Goal: Information Seeking & Learning: Learn about a topic

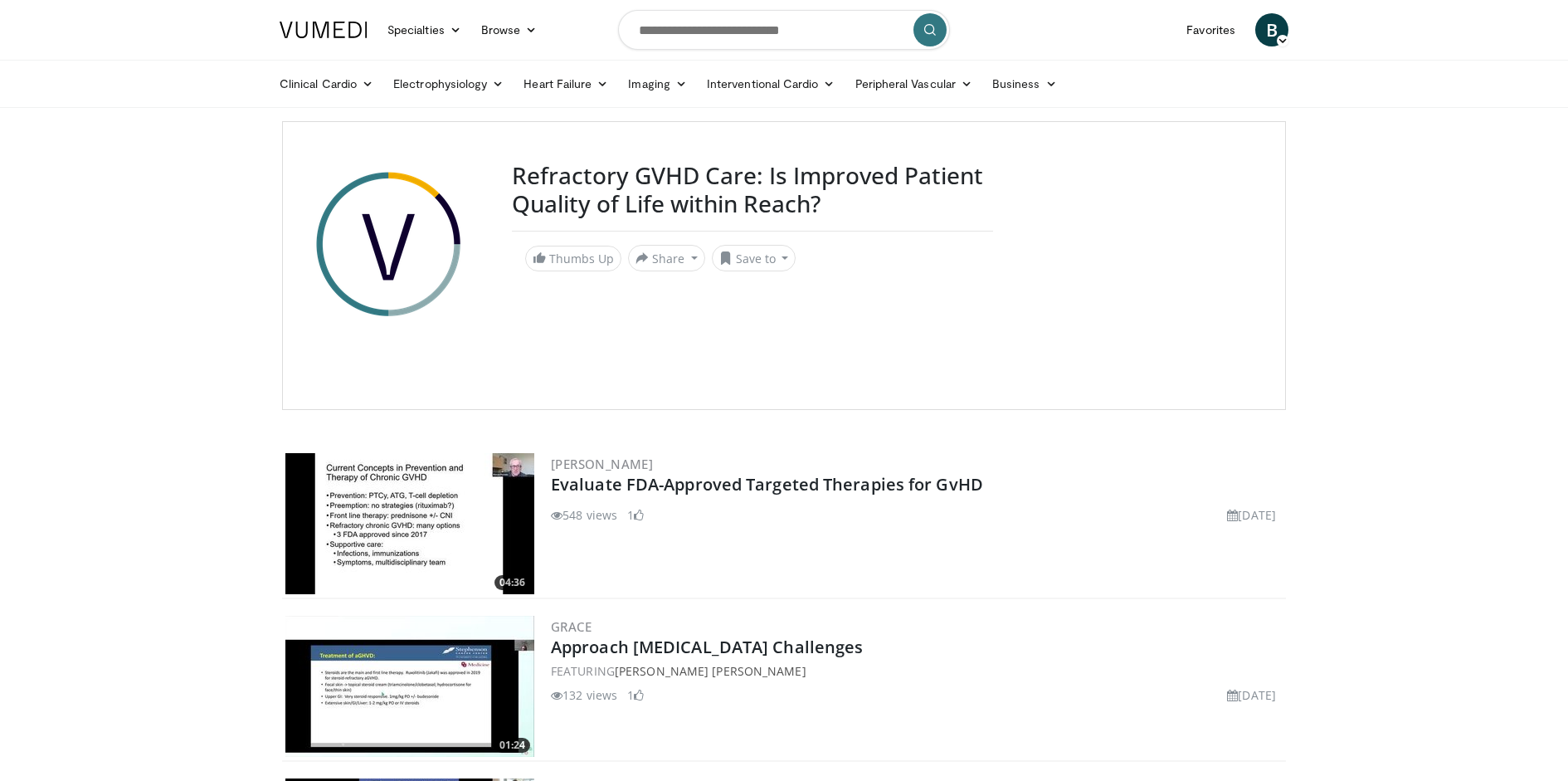
scroll to position [2692, 0]
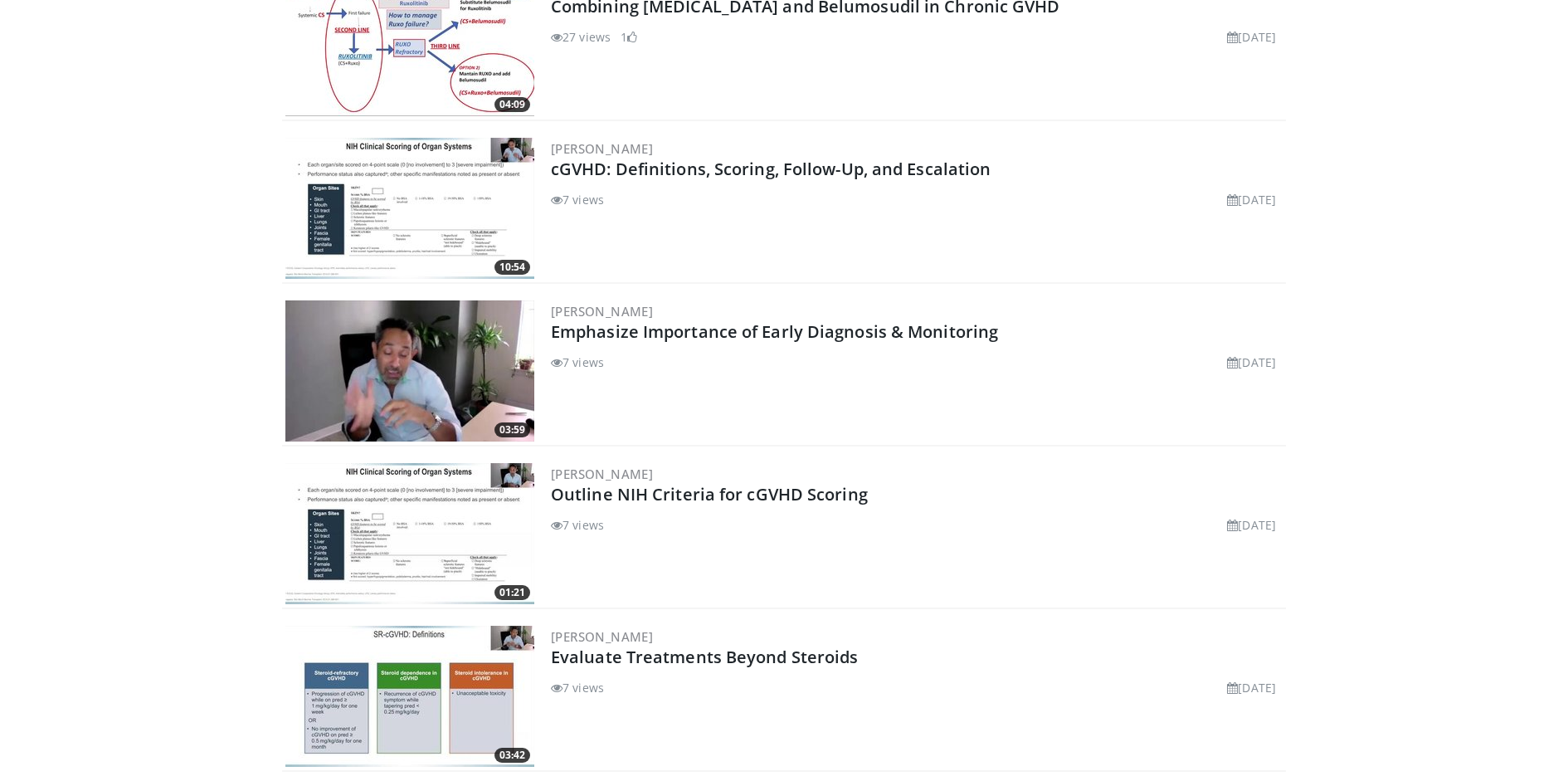
scroll to position [2602, 0]
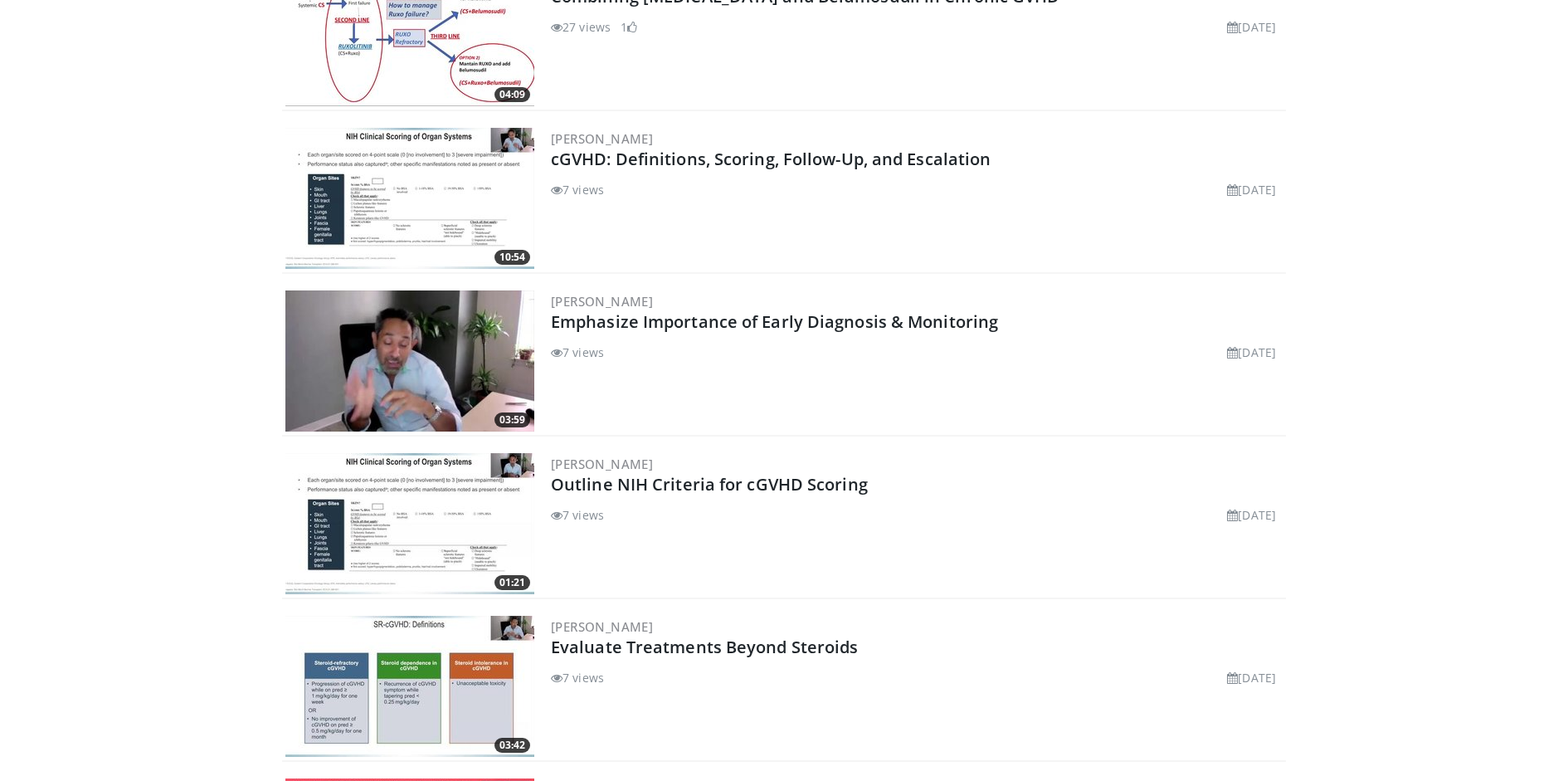
click at [1021, 154] on h2 "cGVHD: Definitions, Scoring, Follow-Up, and Escalation" at bounding box center [917, 159] width 732 height 23
copy div "cGVHD: Definitions, Scoring, Follow-Up, and Escalation"
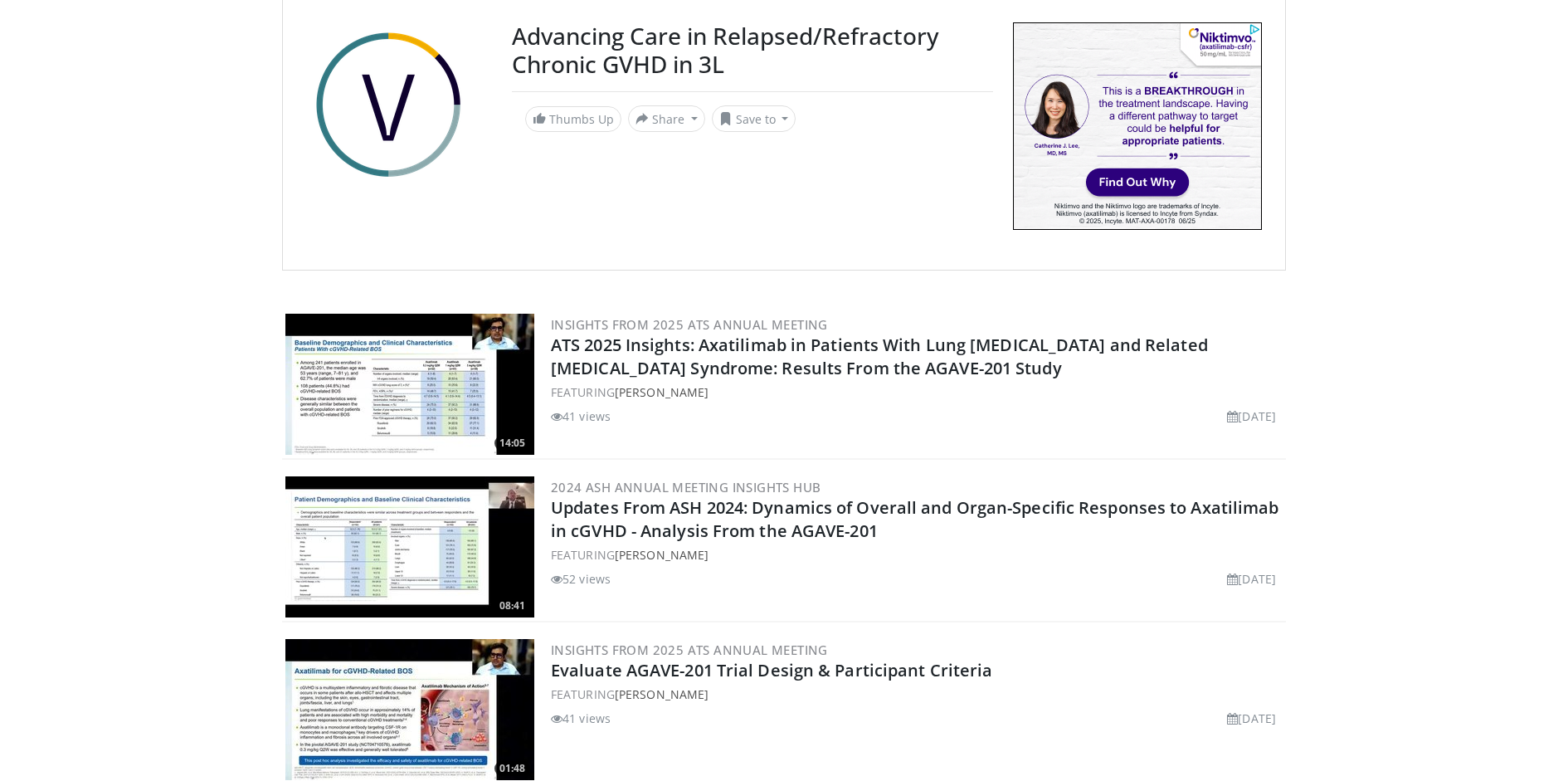
scroll to position [766, 0]
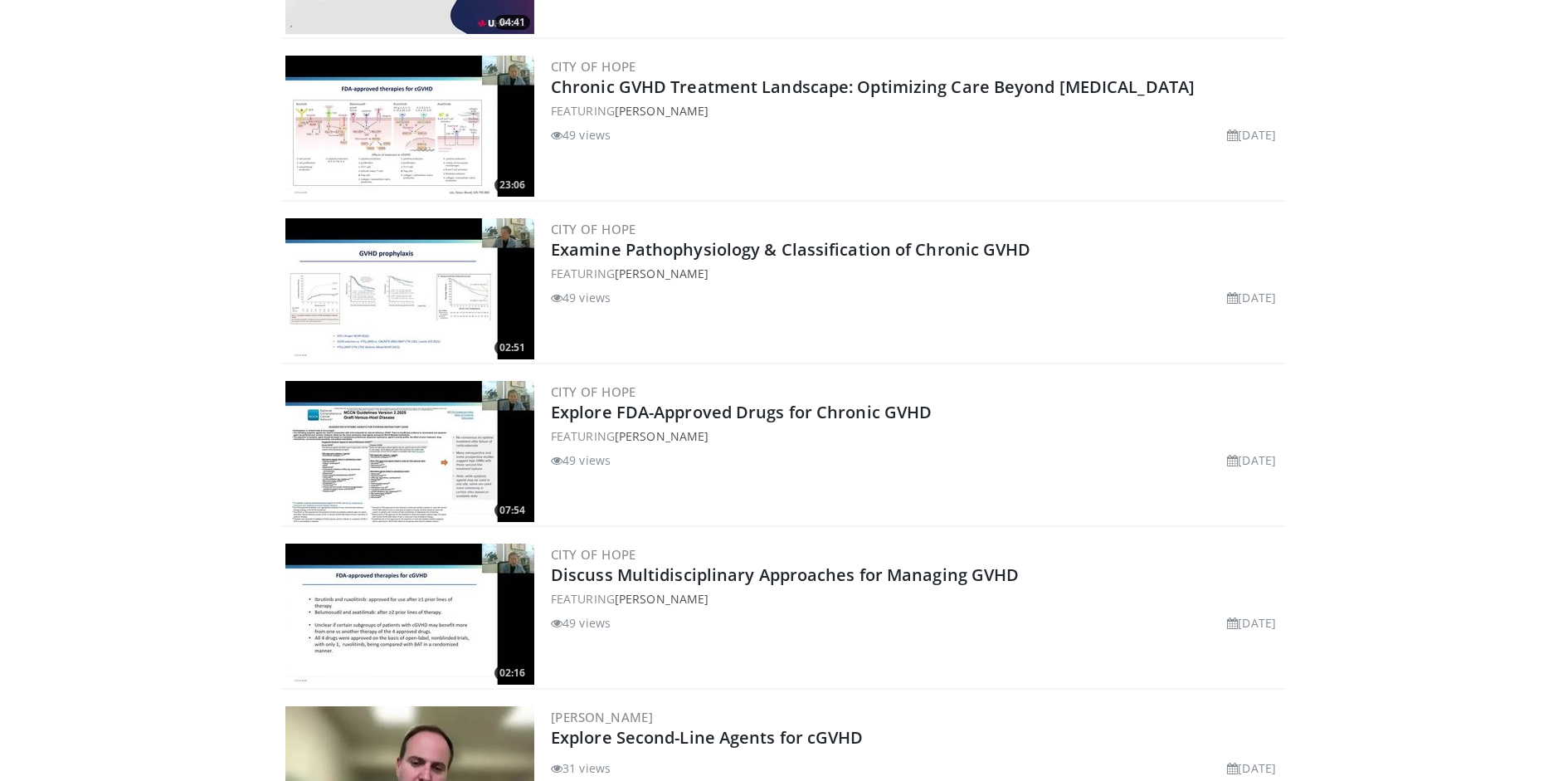
scroll to position [5118, 0]
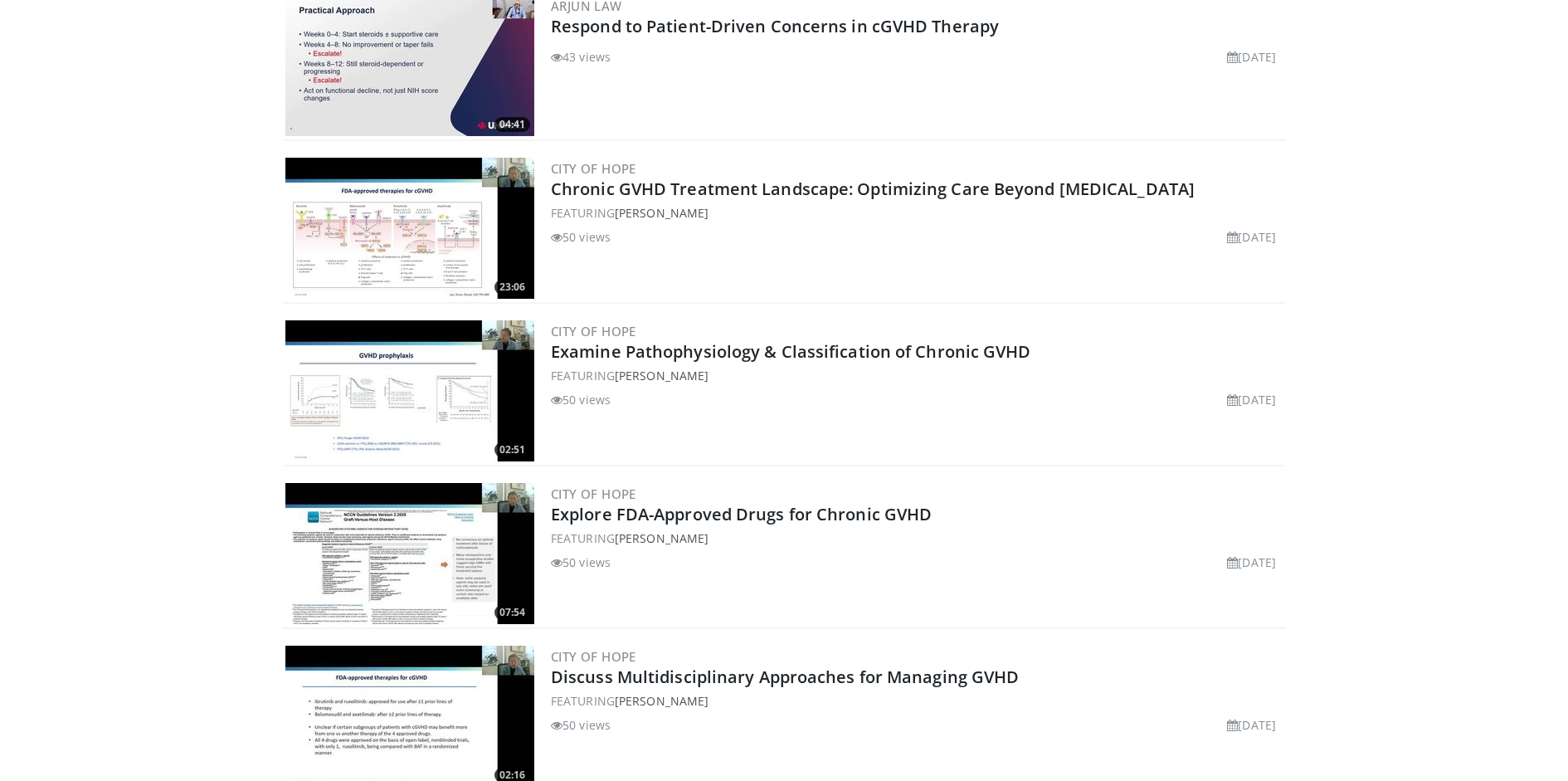
scroll to position [4684, 0]
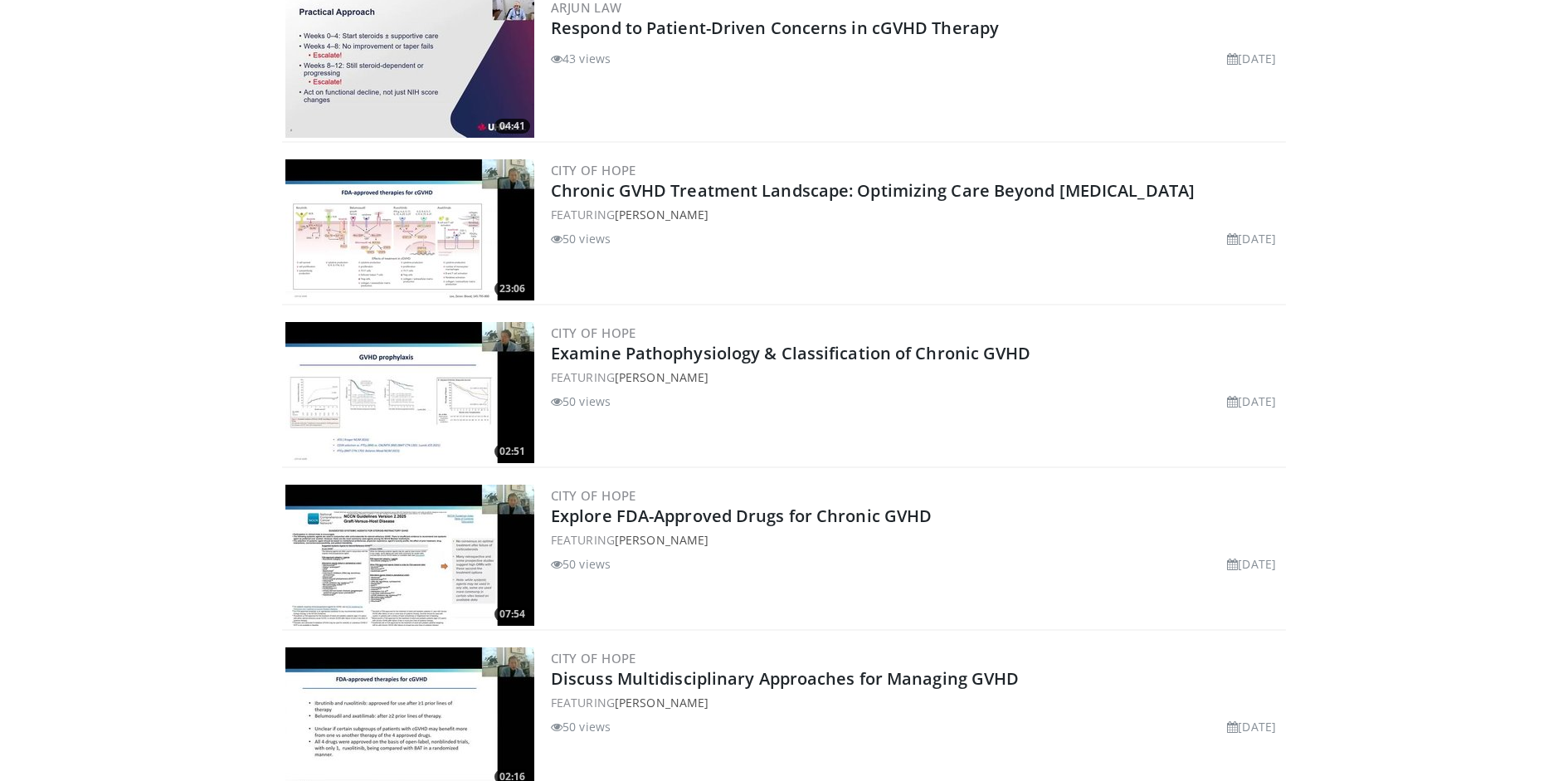
click at [1215, 185] on h2 "Chronic GVHD Treatment Landscape: Optimizing Care Beyond [MEDICAL_DATA]" at bounding box center [917, 191] width 732 height 23
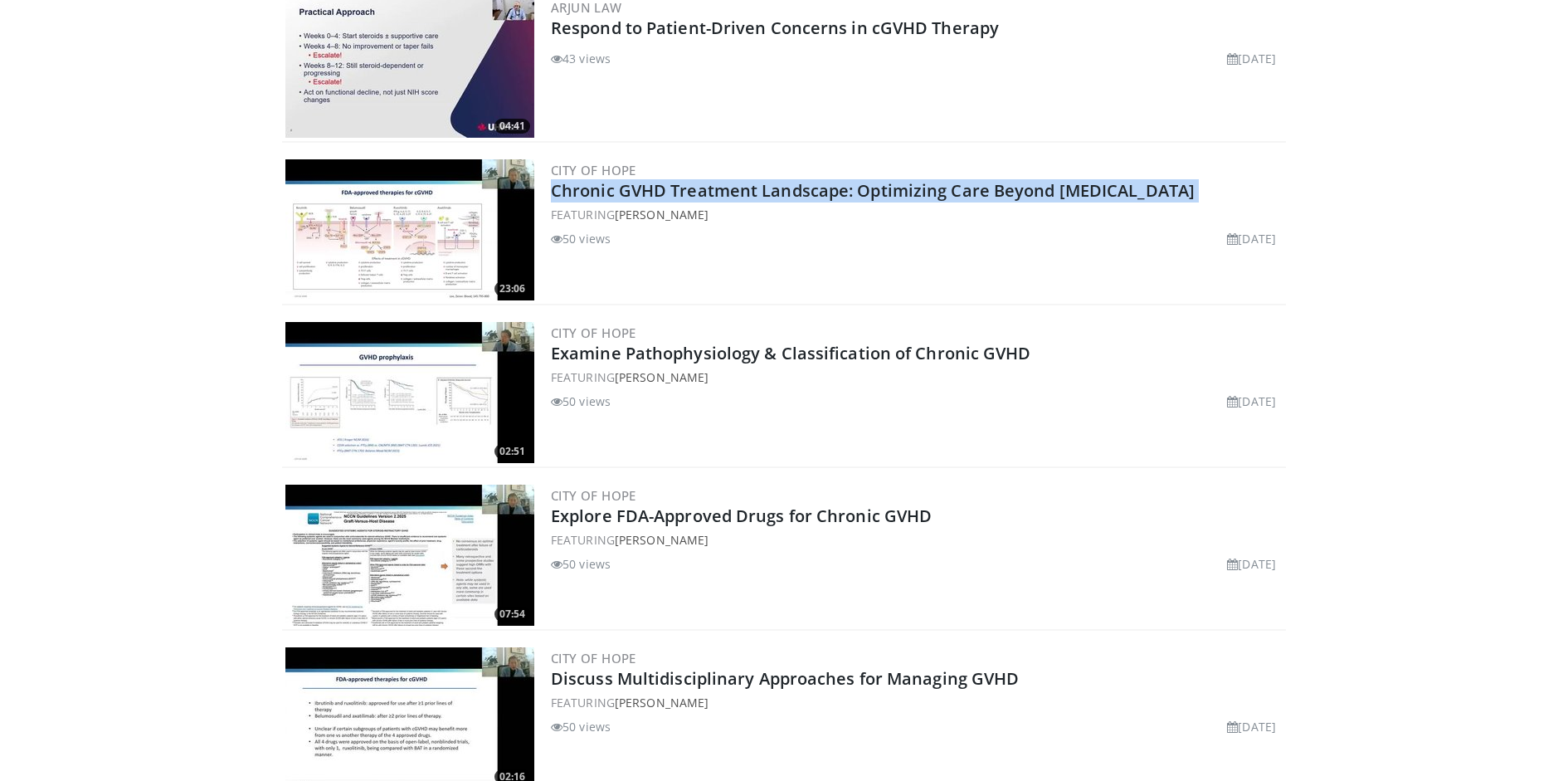
click at [1215, 185] on h2 "Chronic GVHD Treatment Landscape: Optimizing Care Beyond [MEDICAL_DATA]" at bounding box center [917, 191] width 732 height 23
copy div "Chronic GVHD Treatment Landscape: Optimizing Care Beyond [MEDICAL_DATA]"
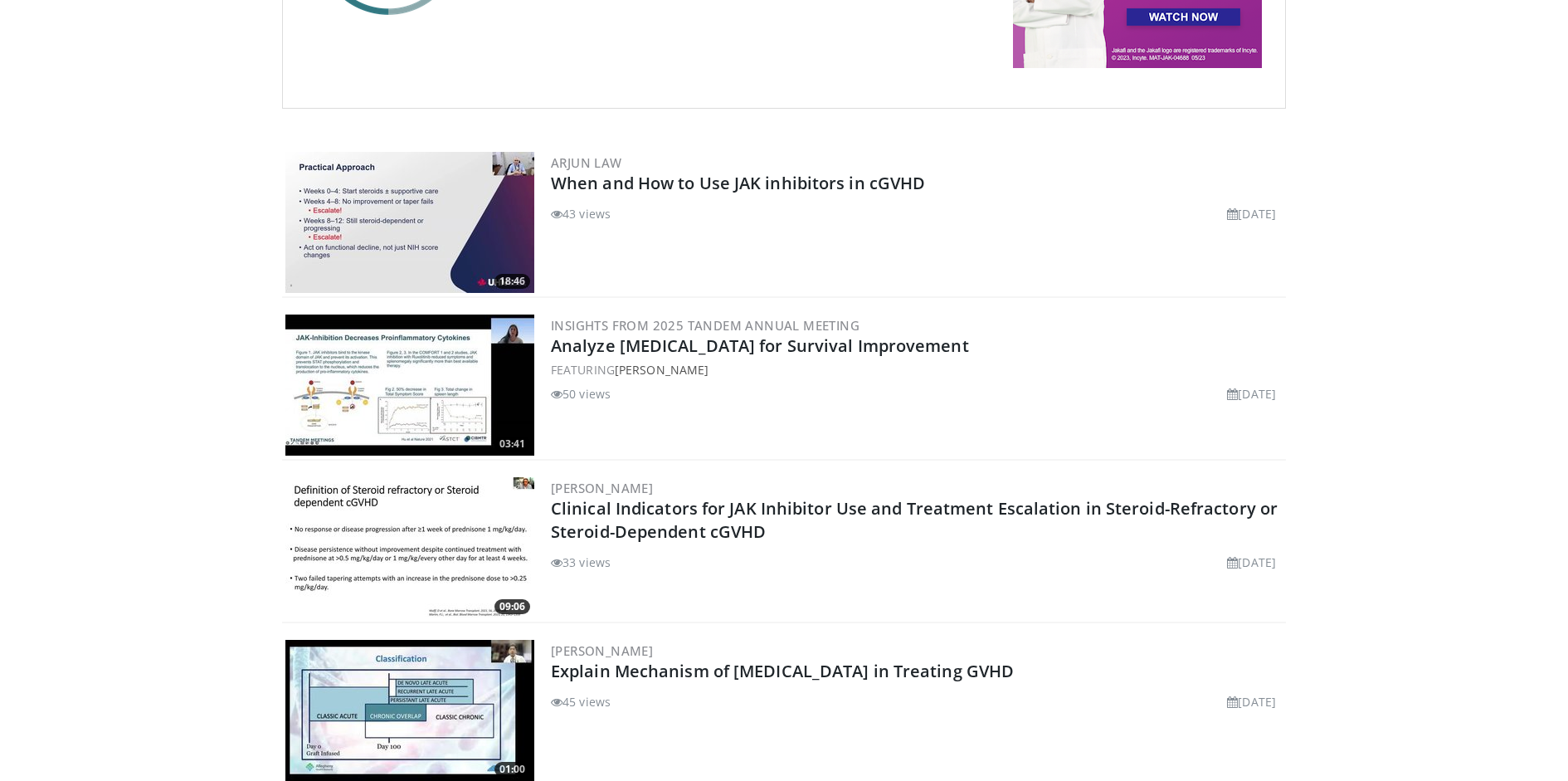
scroll to position [330, 0]
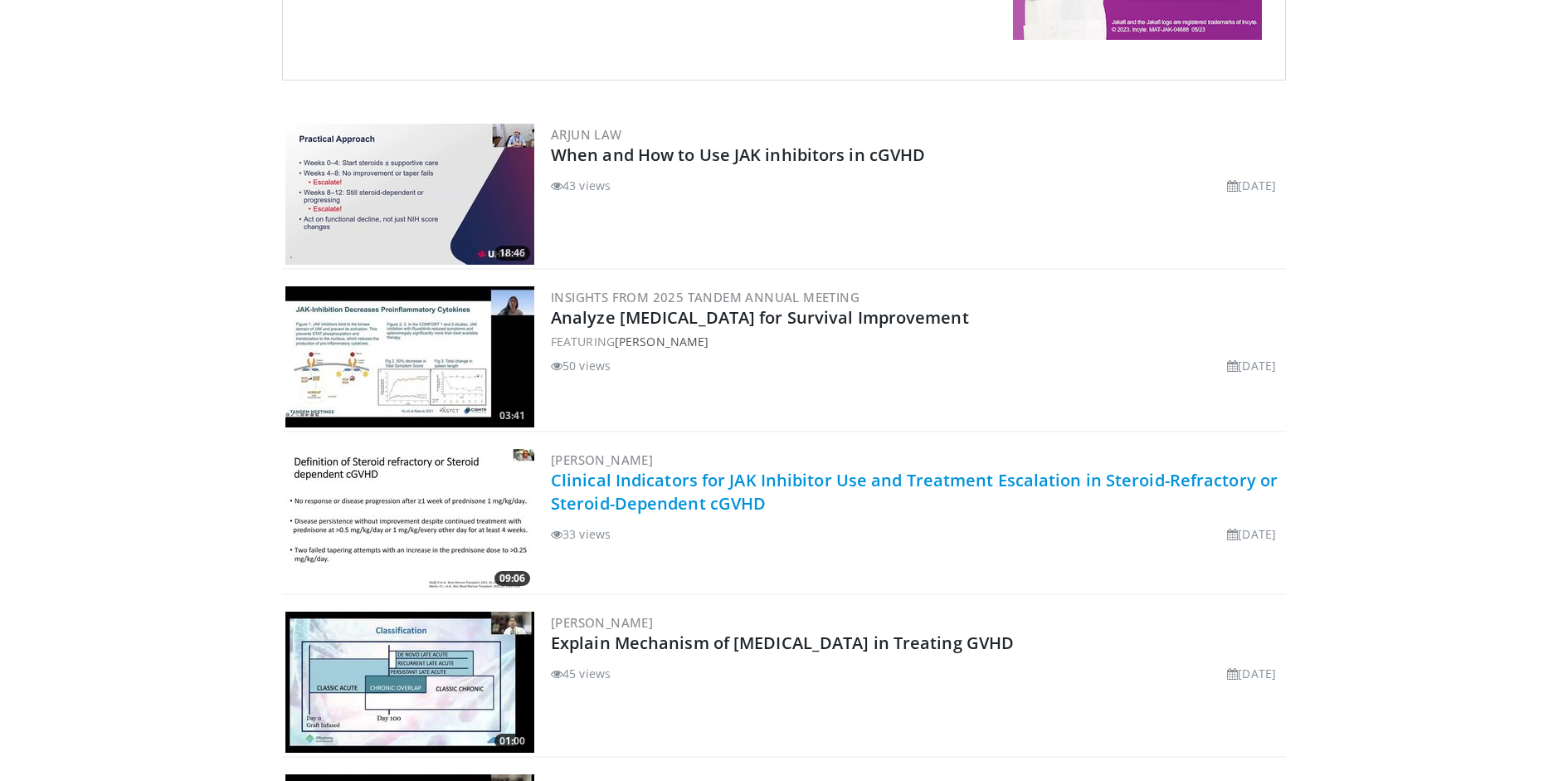
click at [745, 487] on link "Clinical Indicators for JAK Inhibitor Use and Treatment Escalation in Steroid-R…" at bounding box center [914, 491] width 727 height 45
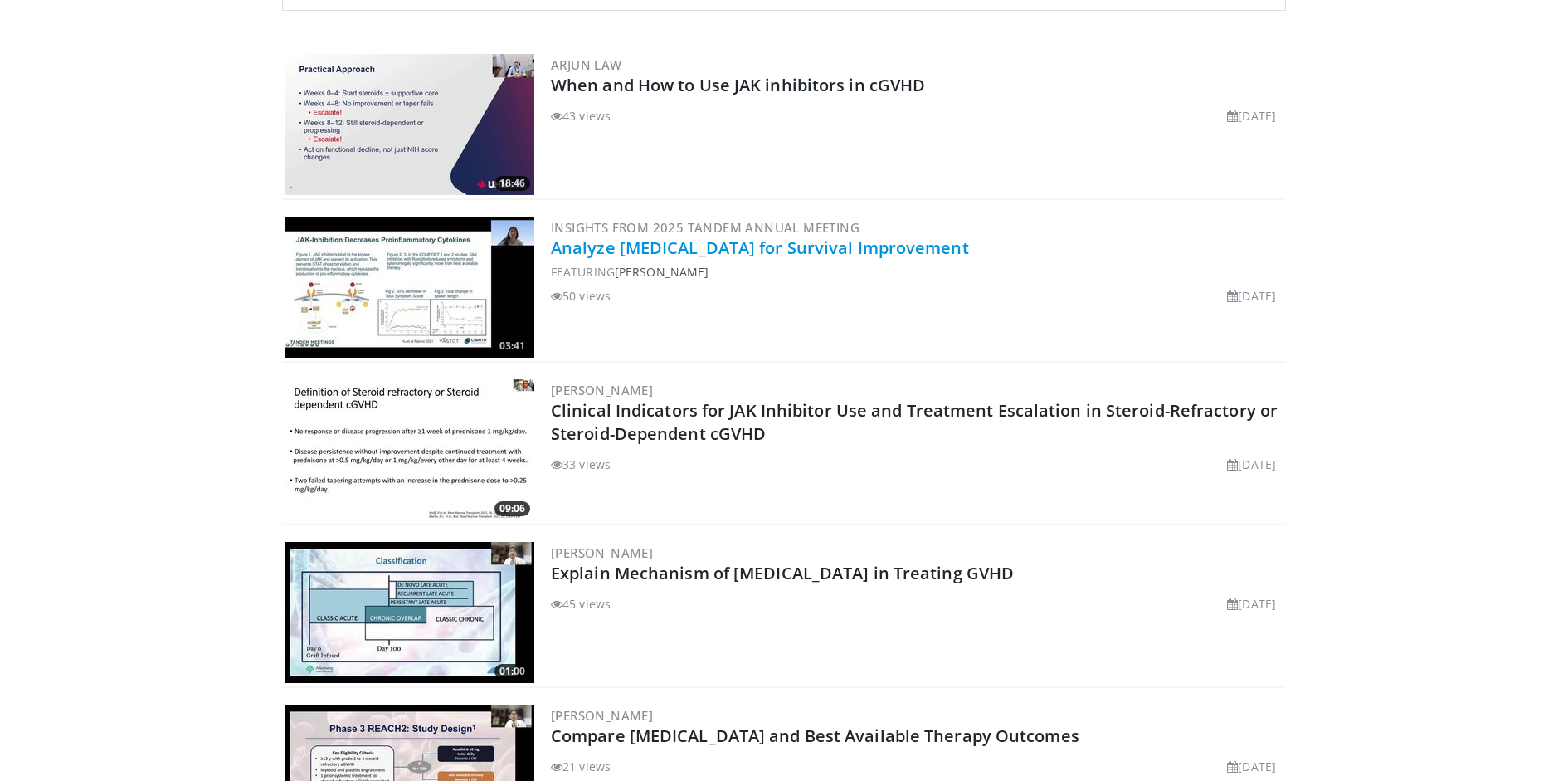
scroll to position [400, 0]
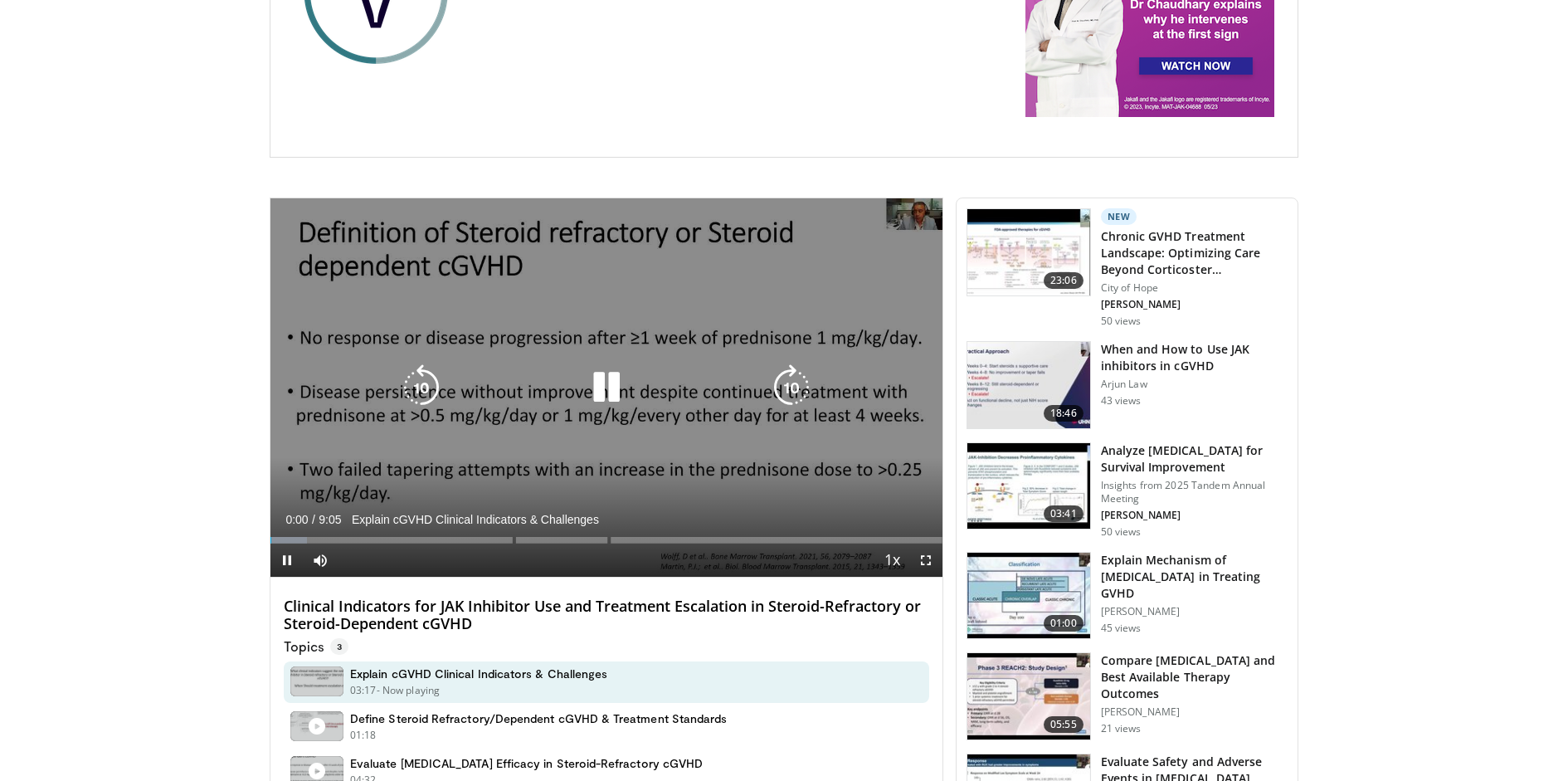
click at [609, 366] on icon "Video Player" at bounding box center [607, 387] width 46 height 46
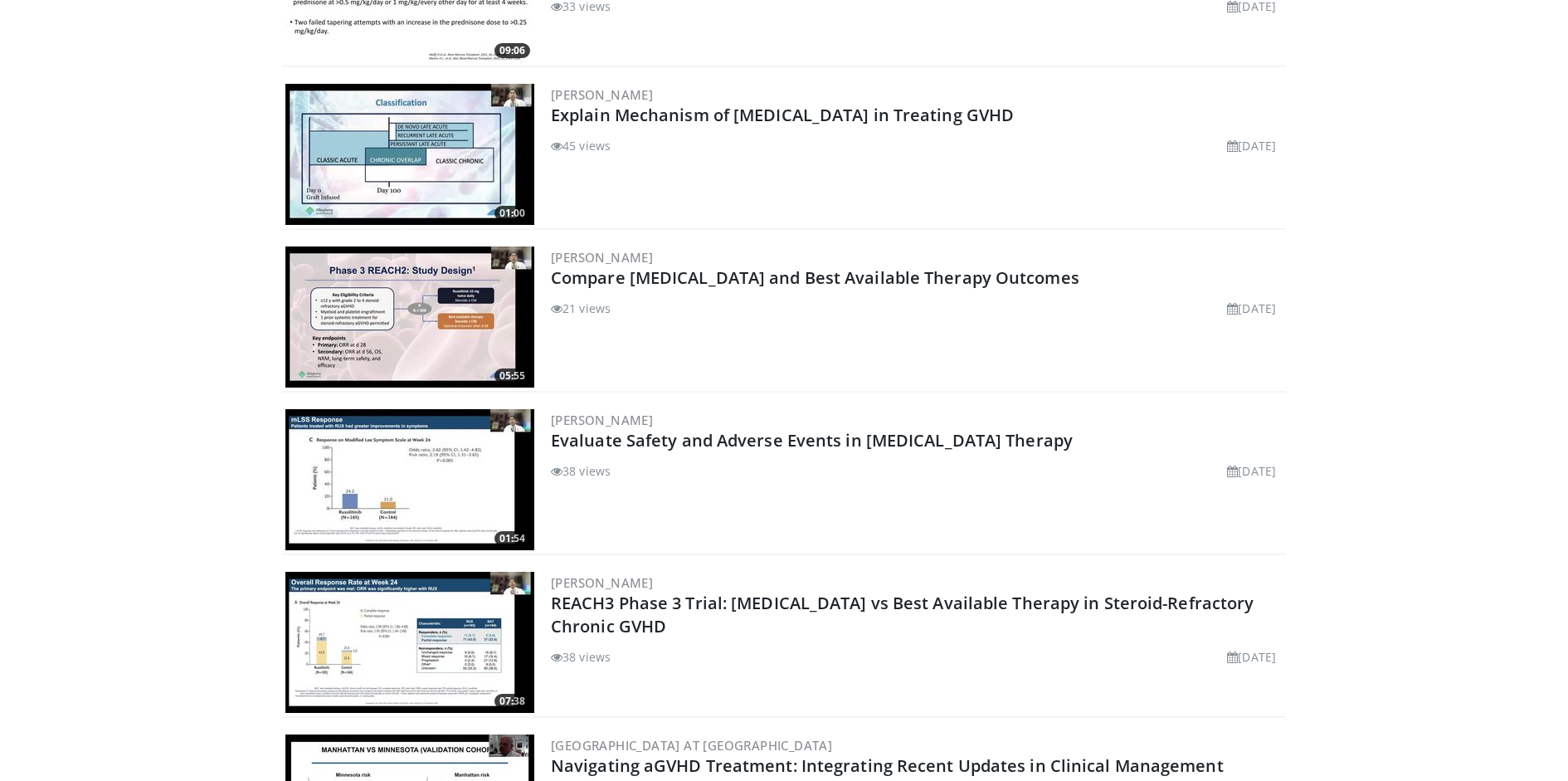
scroll to position [864, 0]
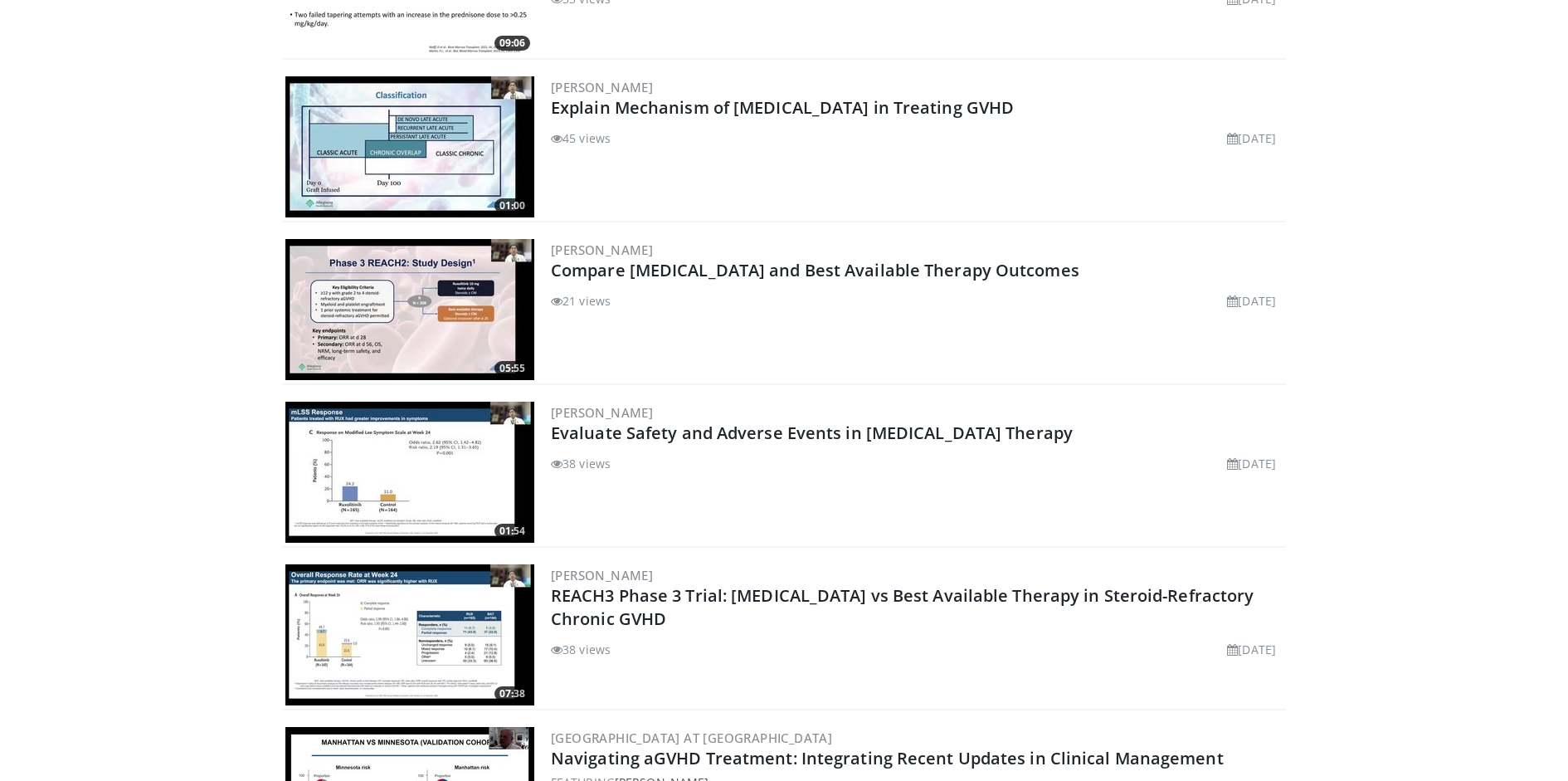
click at [779, 610] on h2 "REACH3 Phase 3 Trial: Ruxolitinib vs Best Available Therapy in Steroid-Refracto…" at bounding box center [917, 608] width 732 height 46
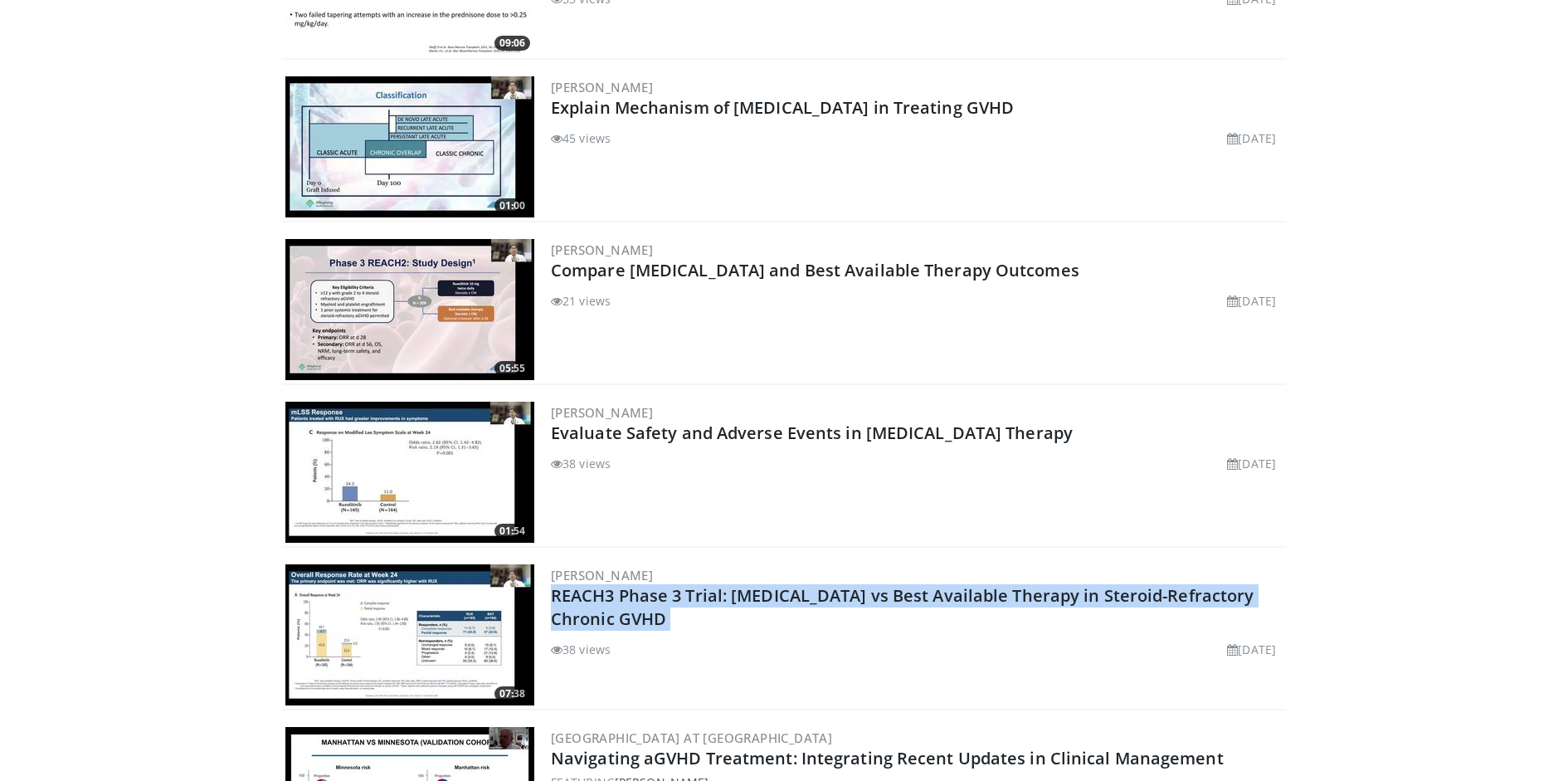
click at [779, 610] on h2 "REACH3 Phase 3 Trial: Ruxolitinib vs Best Available Therapy in Steroid-Refracto…" at bounding box center [917, 608] width 732 height 46
copy div "REACH3 Phase 3 Trial: Ruxolitinib vs Best Available Therapy in Steroid-Refracto…"
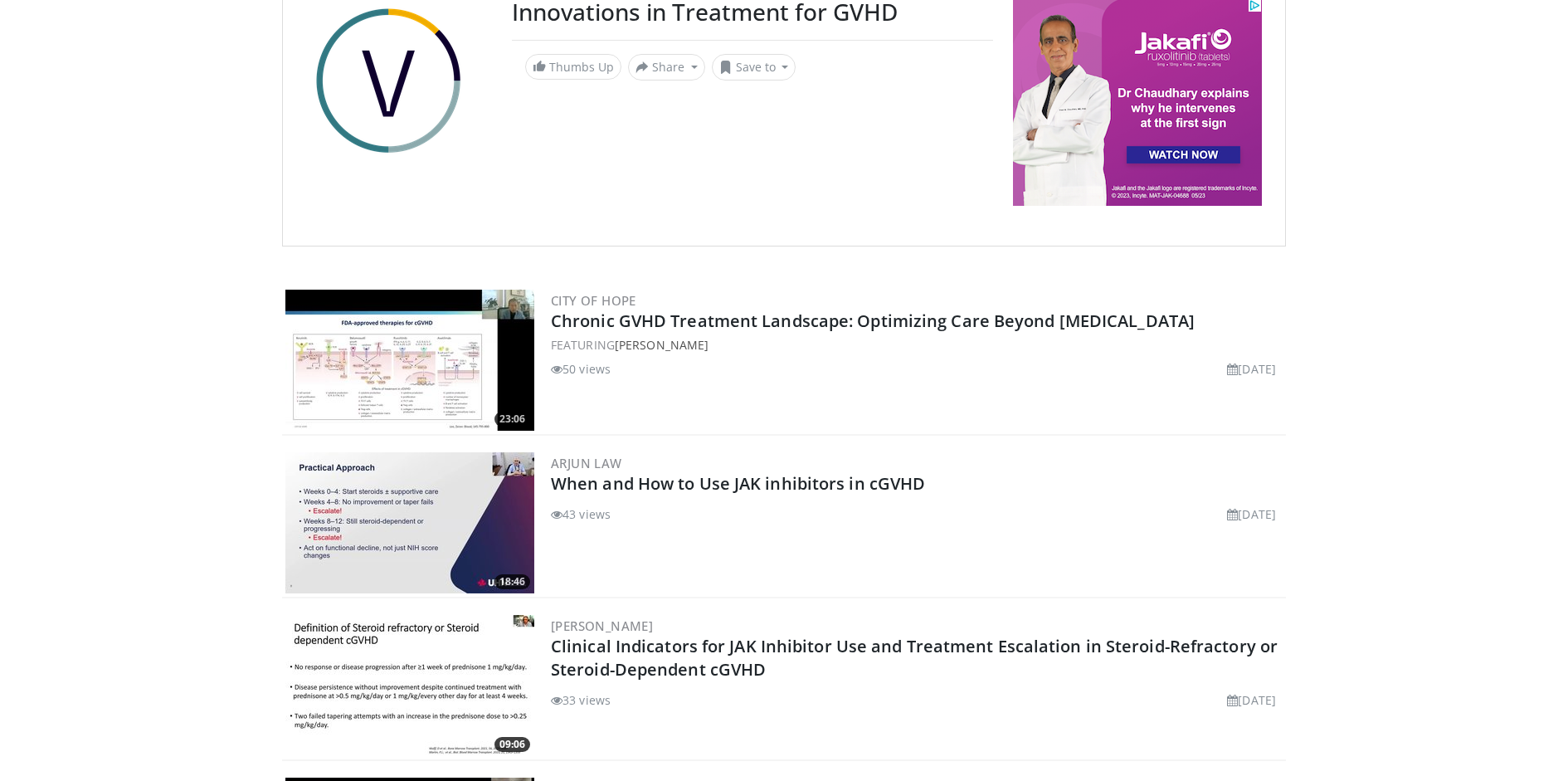
scroll to position [147, 0]
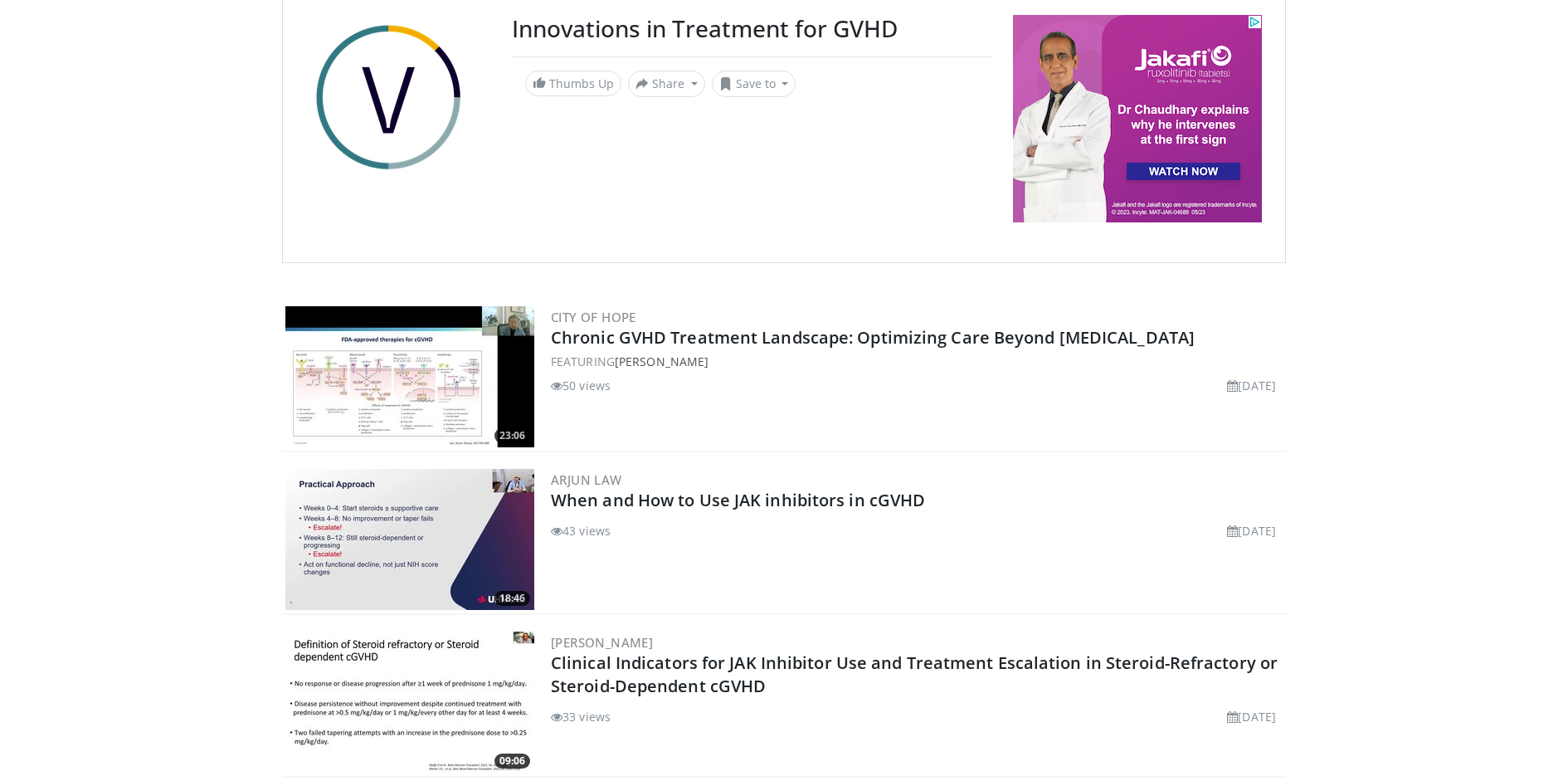
click at [1200, 334] on h2 "Chronic GVHD Treatment Landscape: Optimizing Care Beyond Corticosteroids" at bounding box center [917, 337] width 732 height 23
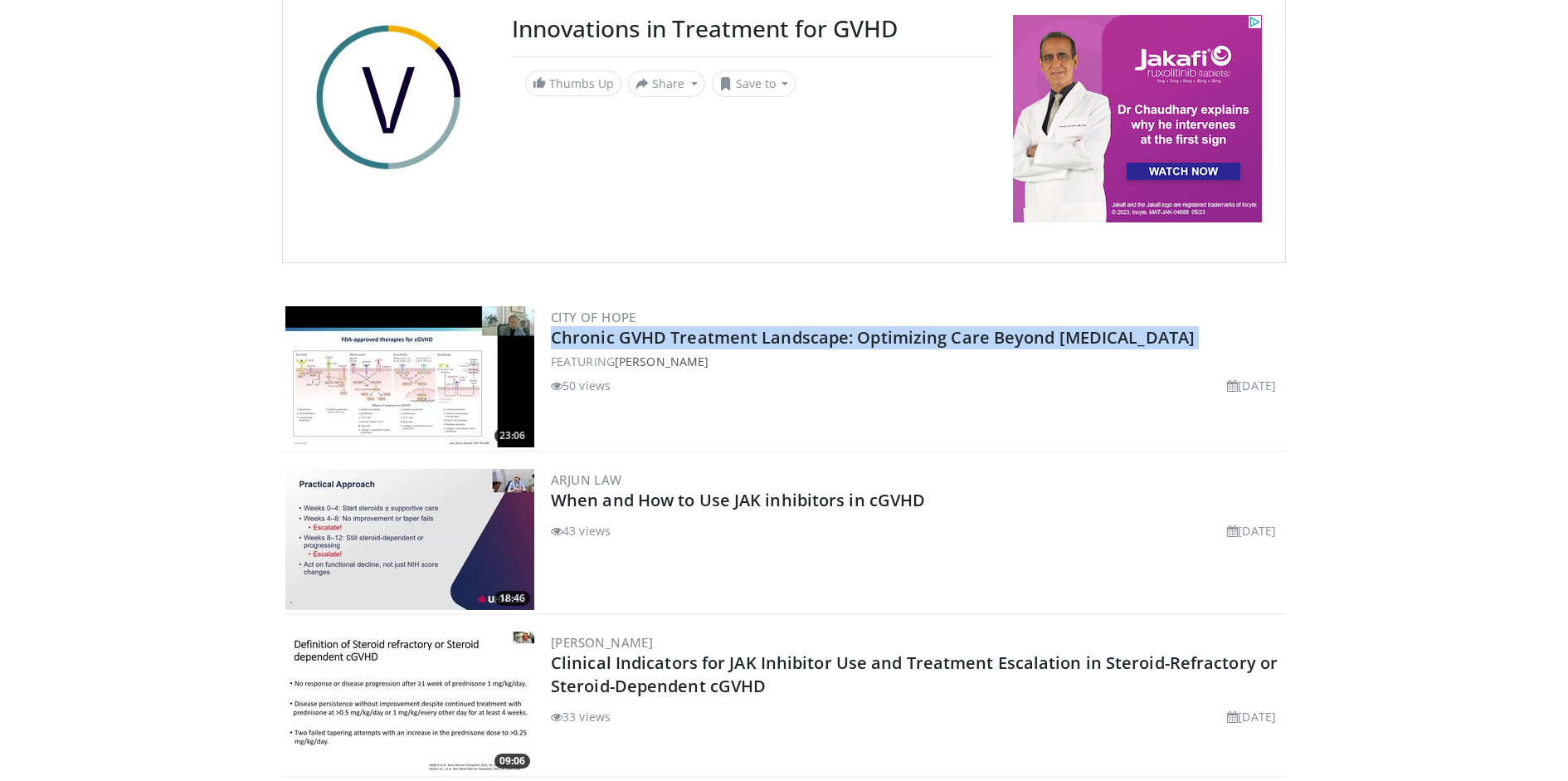
click at [1200, 334] on h2 "Chronic GVHD Treatment Landscape: Optimizing Care Beyond Corticosteroids" at bounding box center [917, 337] width 732 height 23
copy div "Chronic GVHD Treatment Landscape: Optimizing Care Beyond Corticosteroids"
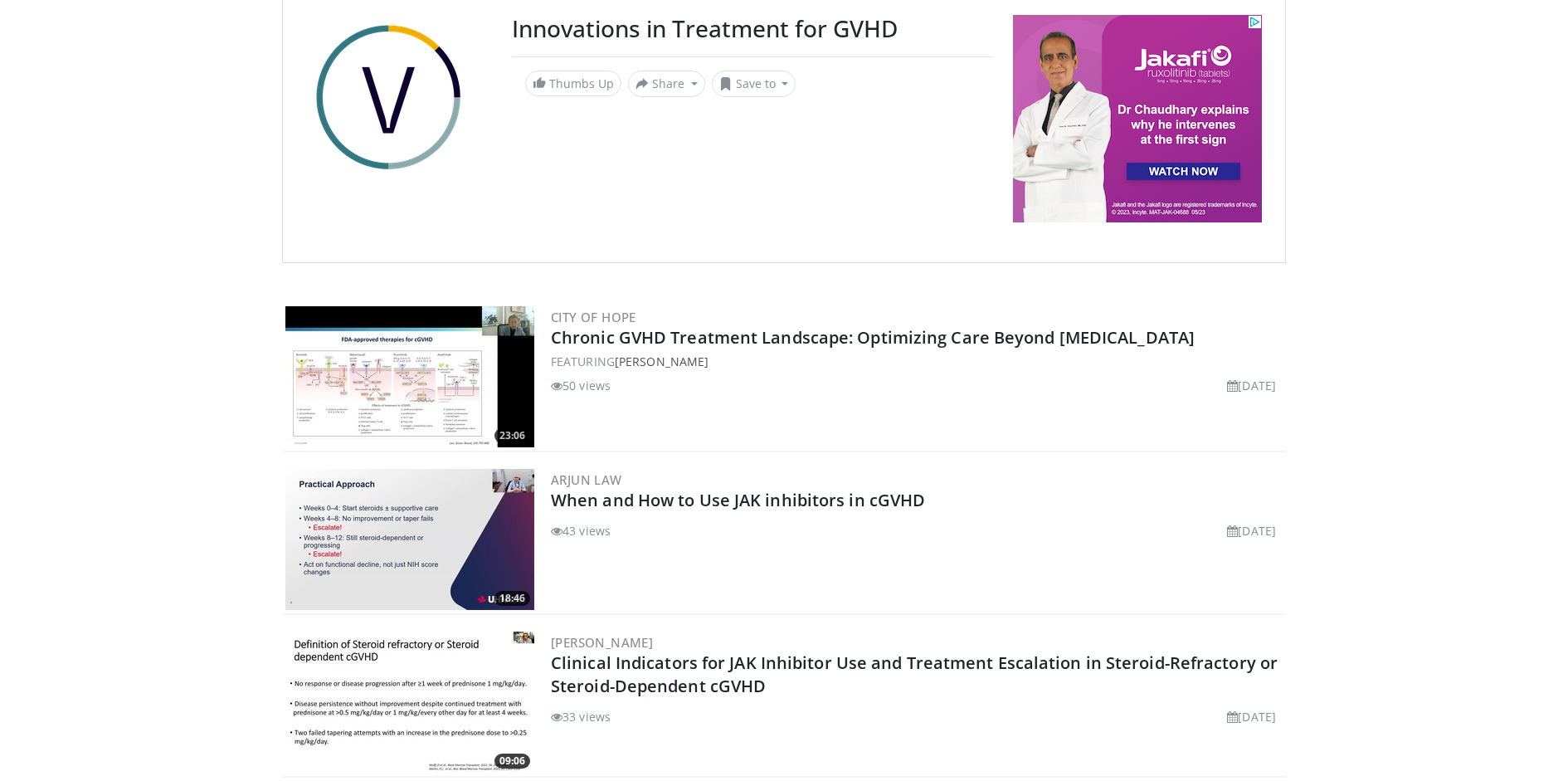
click at [958, 502] on h2 "When and How to Use JAK inhibitors in cGVHD" at bounding box center [917, 499] width 732 height 23
copy div "When and How to Use JAK inhibitors in cGVHD"
click at [813, 675] on h2 "Clinical Indicators for JAK Inhibitor Use and Treatment Escalation in Steroid-R…" at bounding box center [917, 675] width 732 height 46
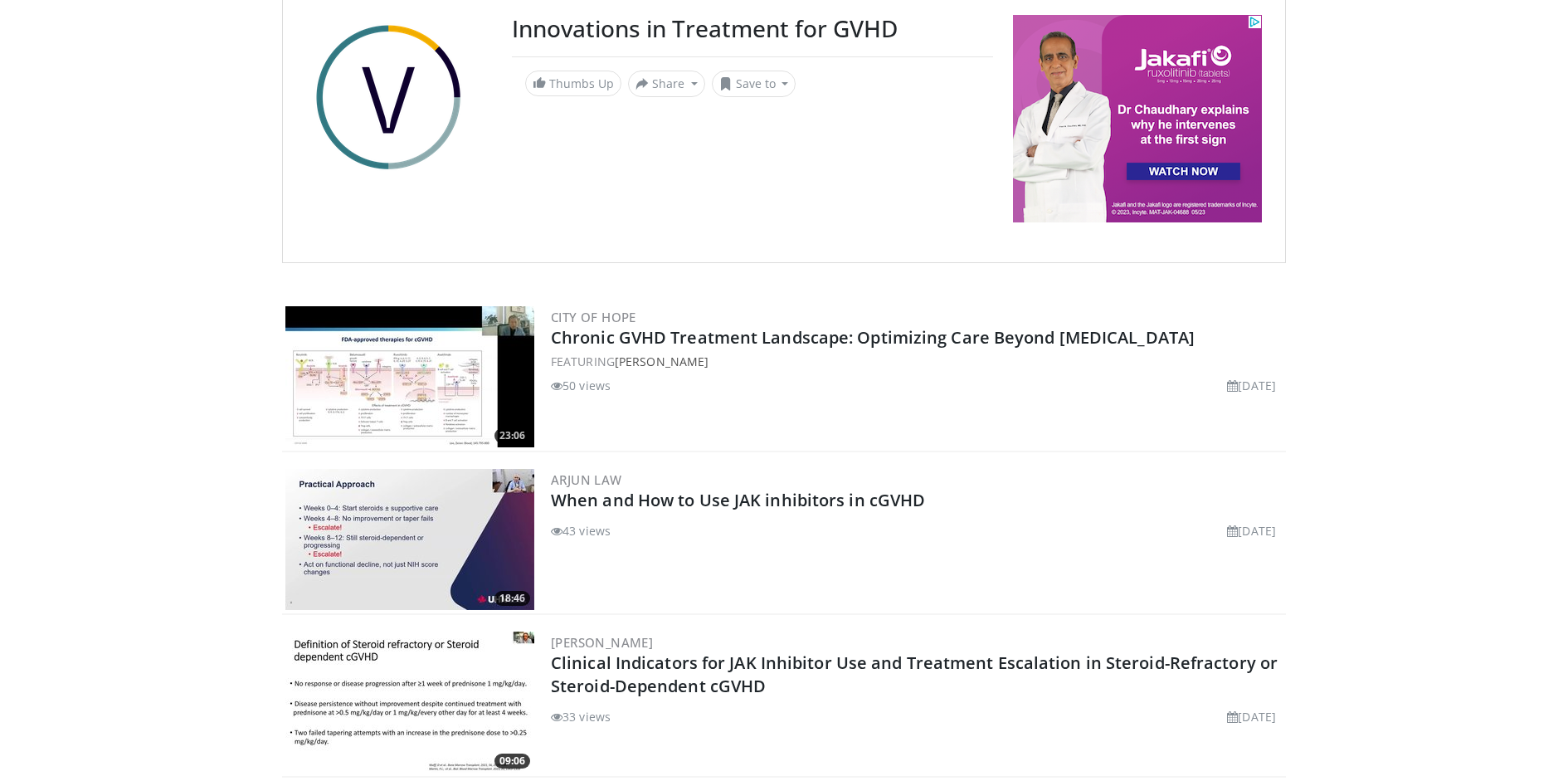
click at [813, 675] on h2 "Clinical Indicators for JAK Inhibitor Use and Treatment Escalation in Steroid-R…" at bounding box center [917, 675] width 732 height 46
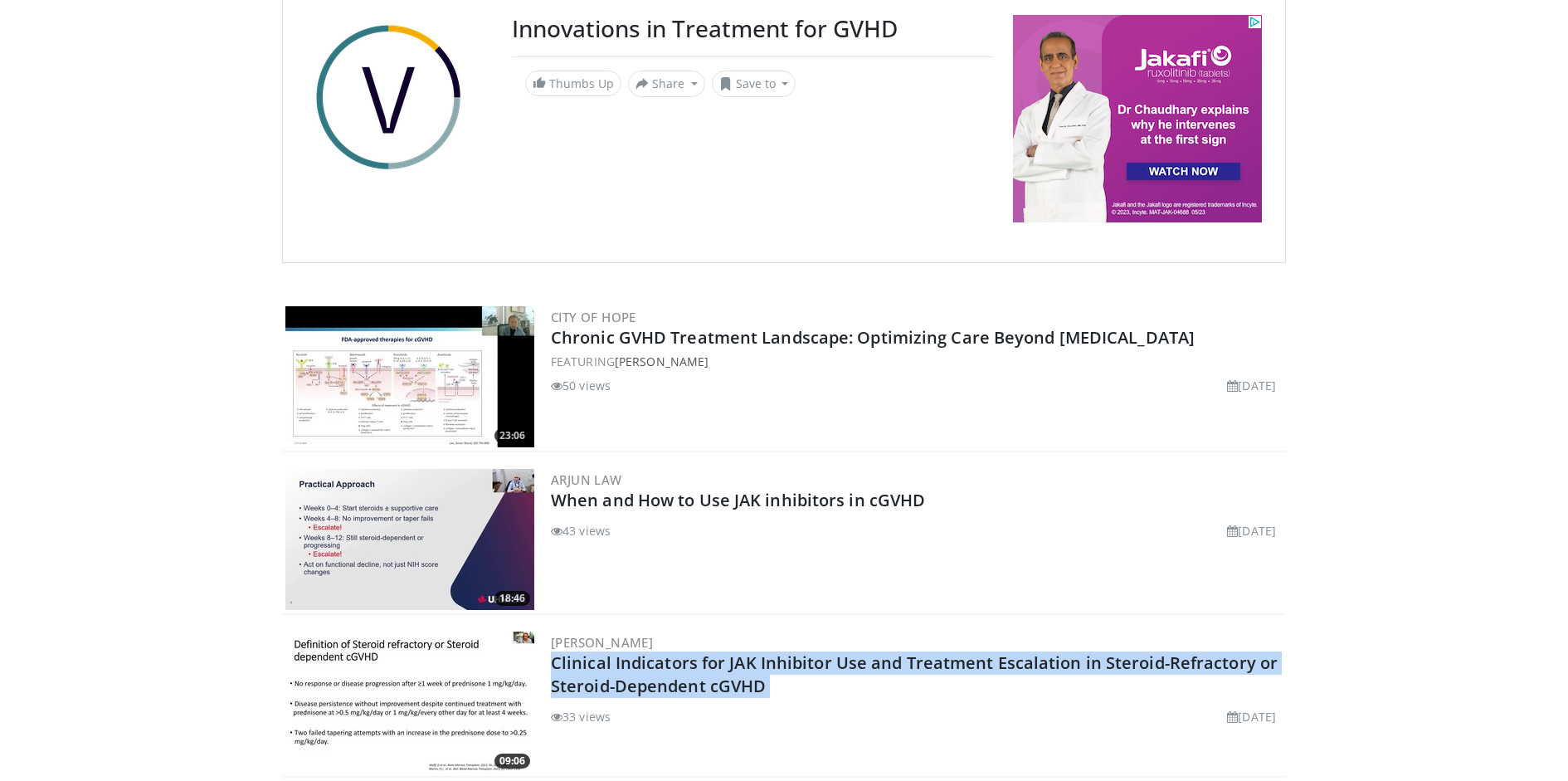
click at [813, 675] on h2 "Clinical Indicators for JAK Inhibitor Use and Treatment Escalation in Steroid-R…" at bounding box center [917, 675] width 732 height 46
copy div "Clinical Indicators for JAK Inhibitor Use and Treatment Escalation in Steroid-R…"
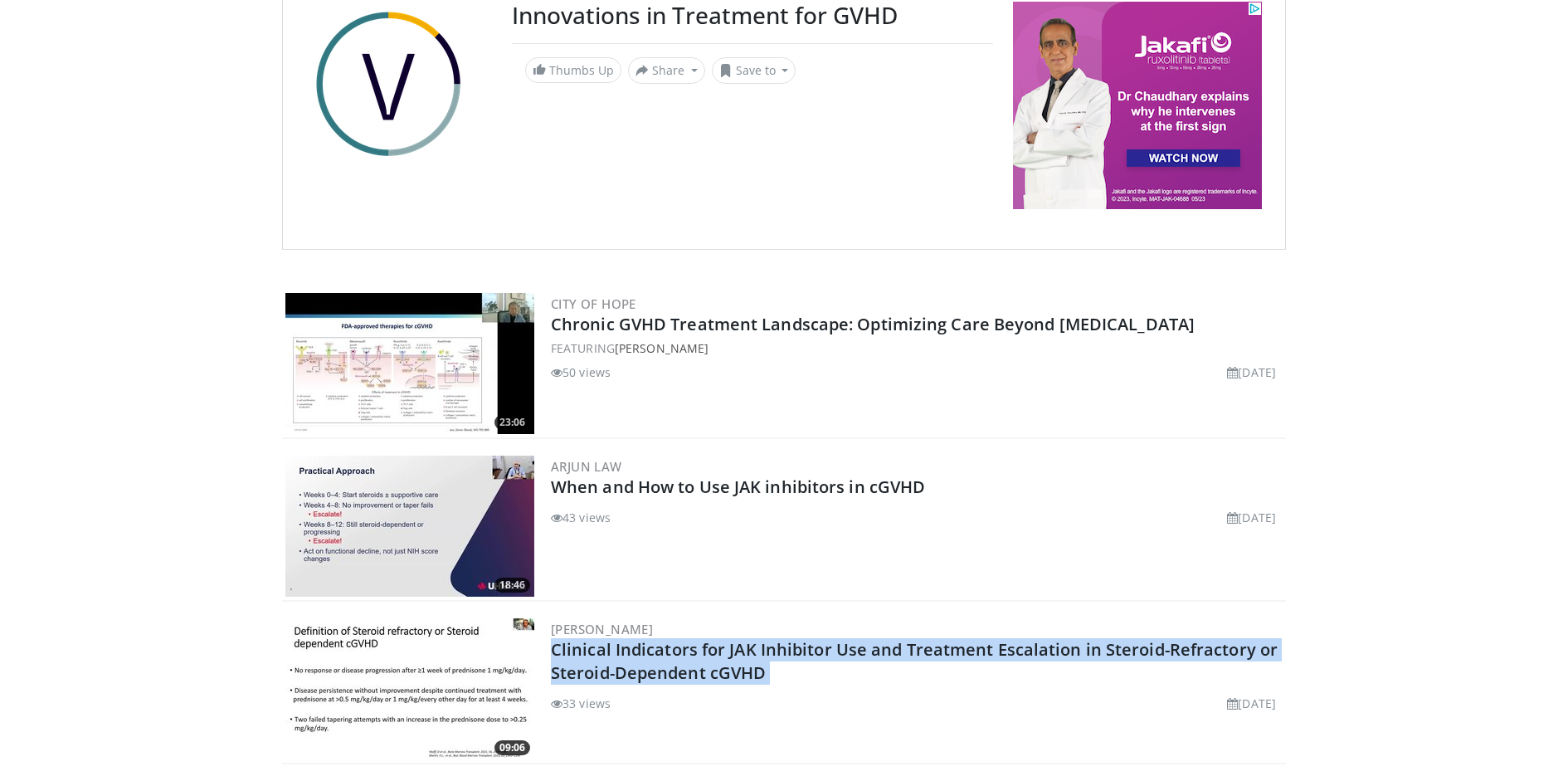
scroll to position [156, 0]
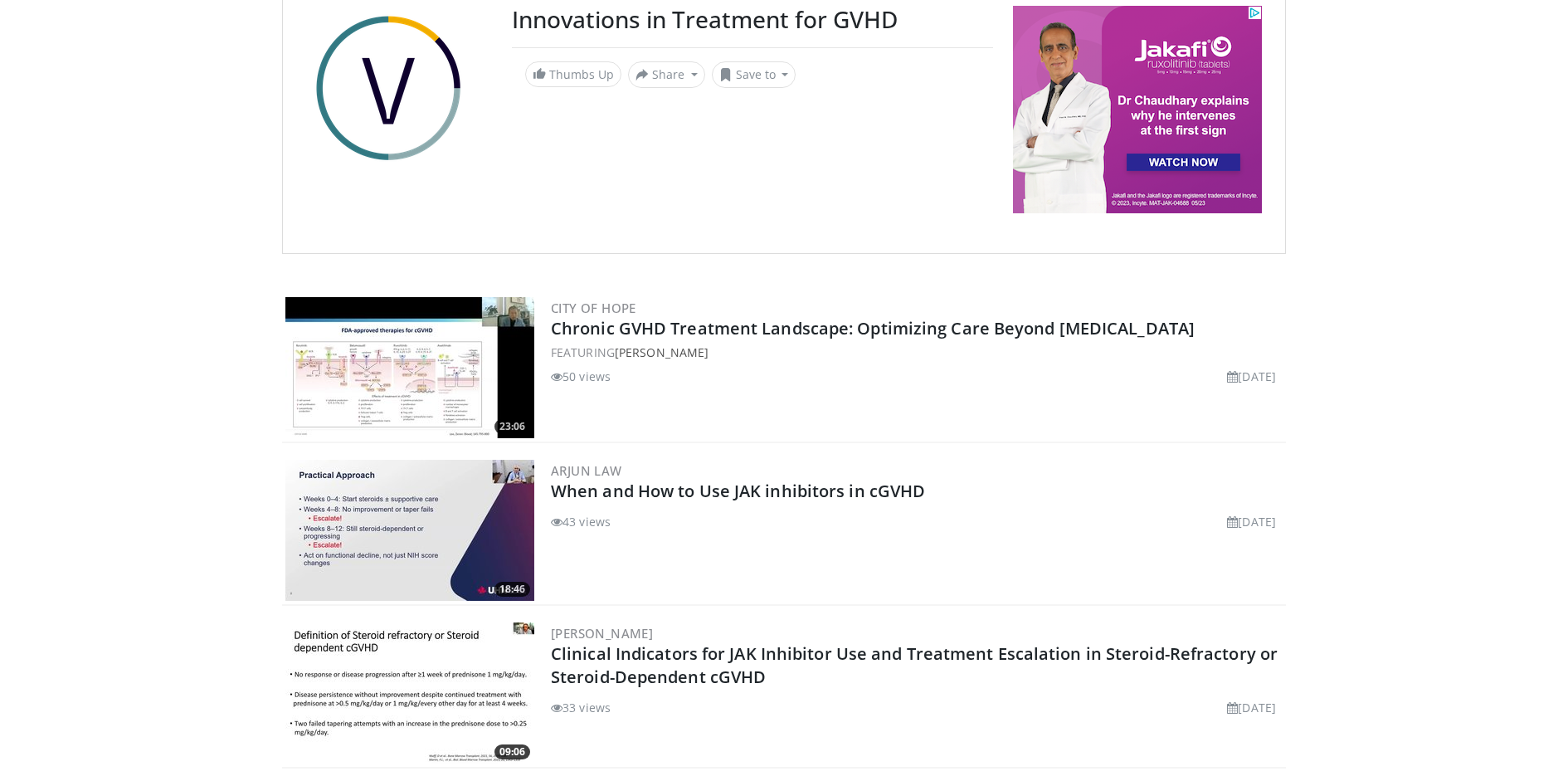
click at [1195, 324] on h2 "Chronic GVHD Treatment Landscape: Optimizing Care Beyond [MEDICAL_DATA]" at bounding box center [917, 328] width 732 height 23
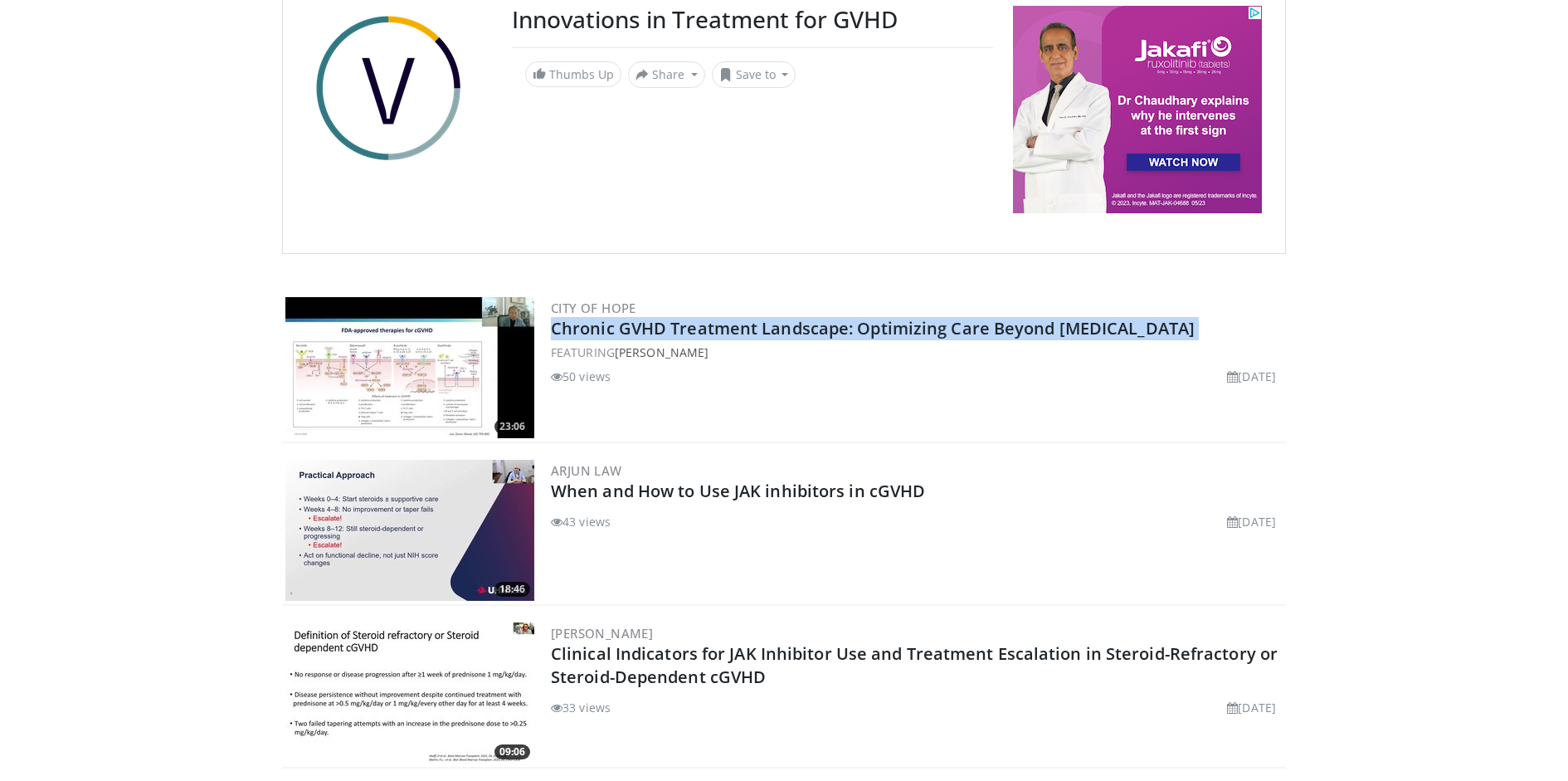
click at [1195, 324] on h2 "Chronic GVHD Treatment Landscape: Optimizing Care Beyond [MEDICAL_DATA]" at bounding box center [917, 328] width 732 height 23
copy div "Chronic GVHD Treatment Landscape: Optimizing Care Beyond [MEDICAL_DATA]"
